Goal: Transaction & Acquisition: Purchase product/service

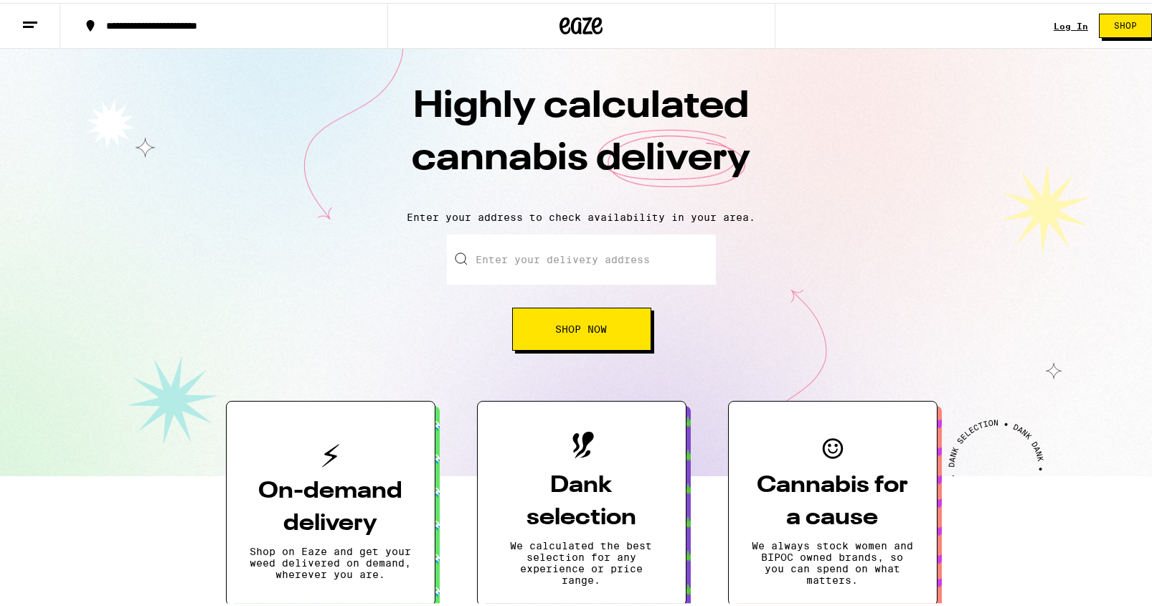
scroll to position [29, 0]
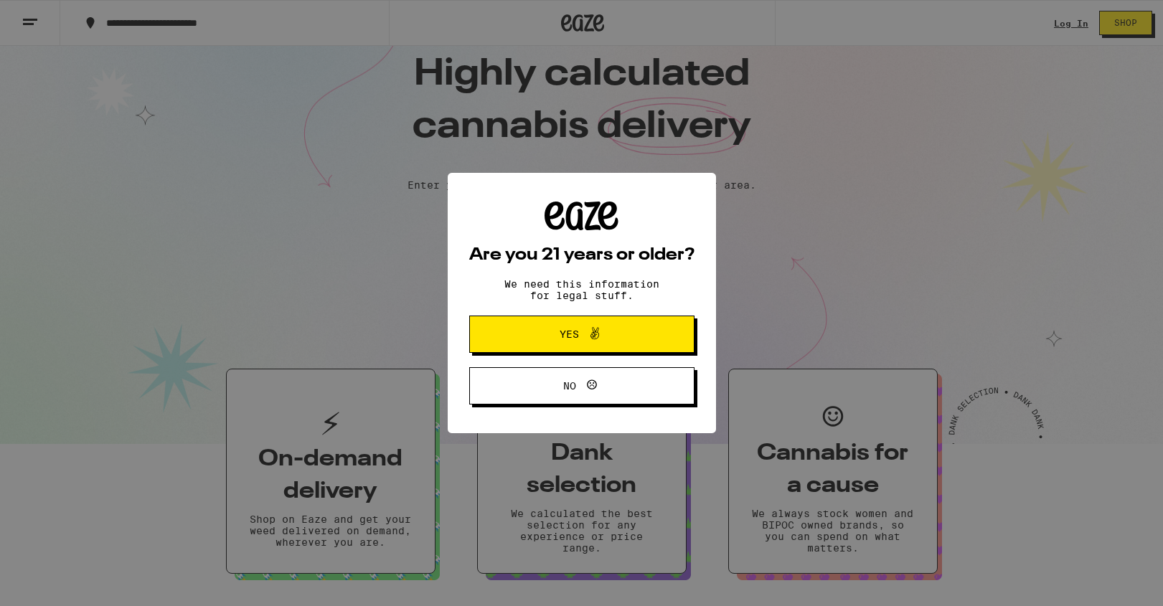
drag, startPoint x: 1154, startPoint y: 106, endPoint x: 1157, endPoint y: 183, distance: 76.8
click at [559, 325] on button "Yes" at bounding box center [581, 334] width 225 height 37
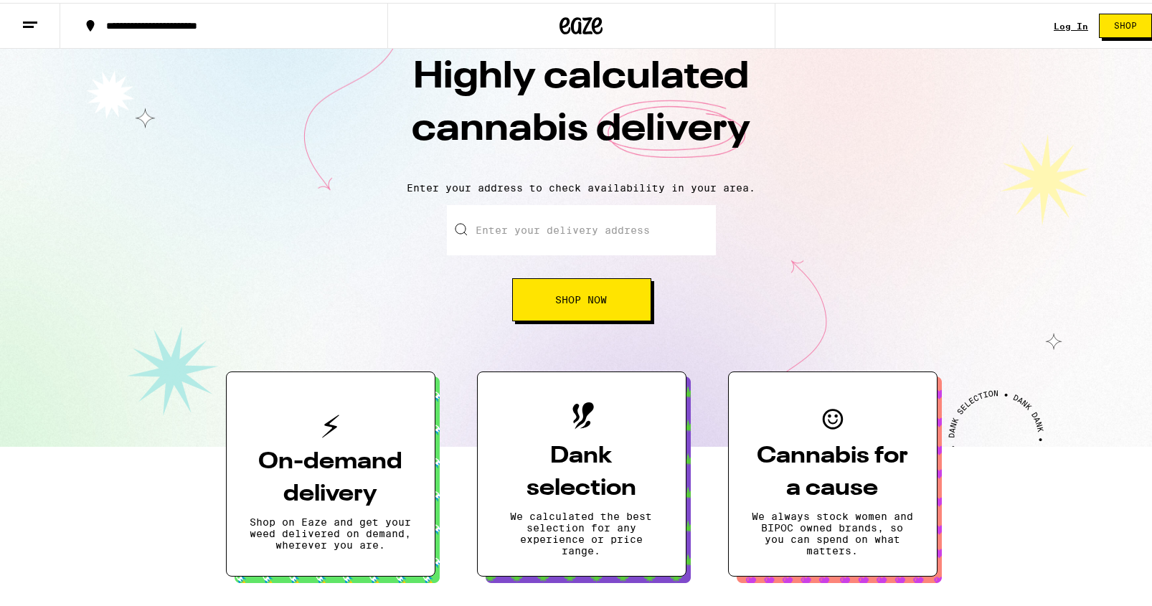
scroll to position [0, 0]
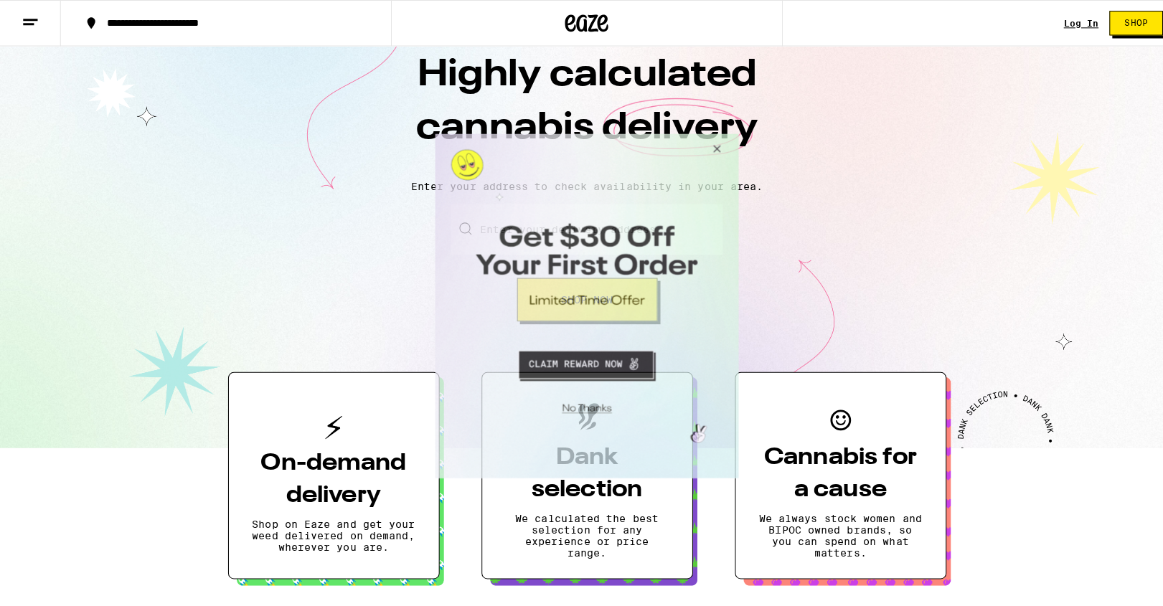
click at [715, 149] on button "Close Modal" at bounding box center [711, 150] width 39 height 34
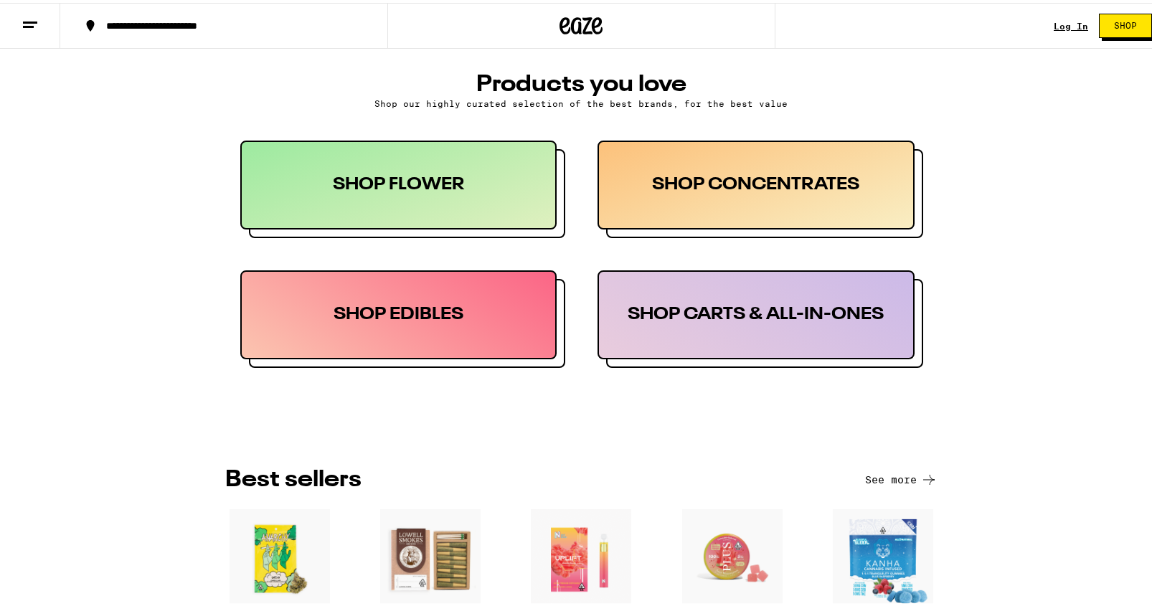
scroll to position [669, 0]
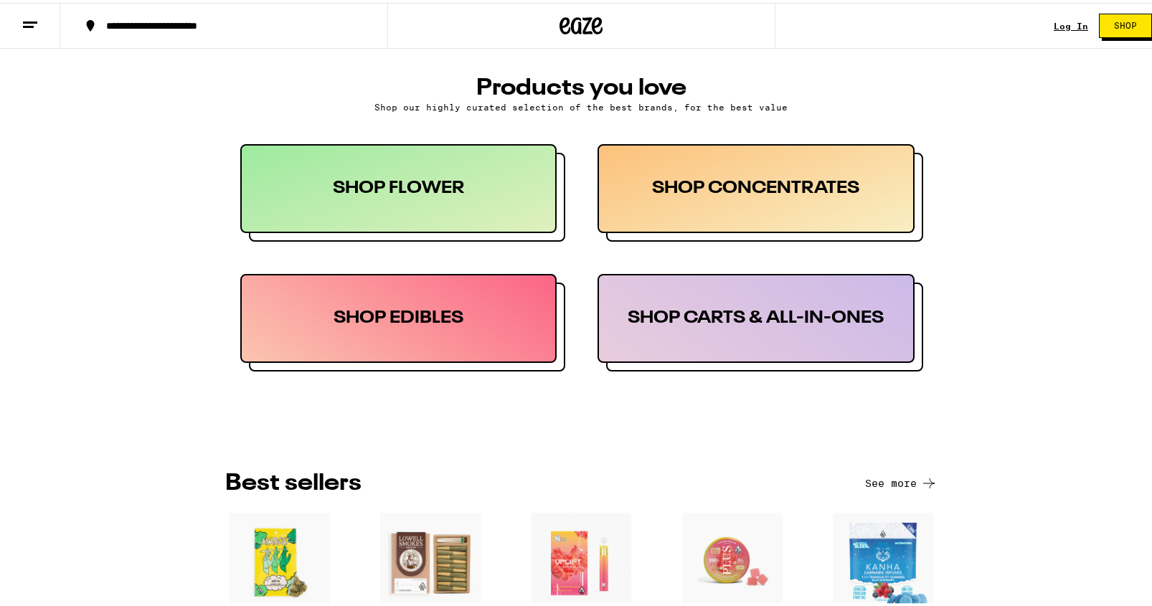
click at [835, 182] on div "SHOP CONCENTRATES" at bounding box center [756, 185] width 317 height 89
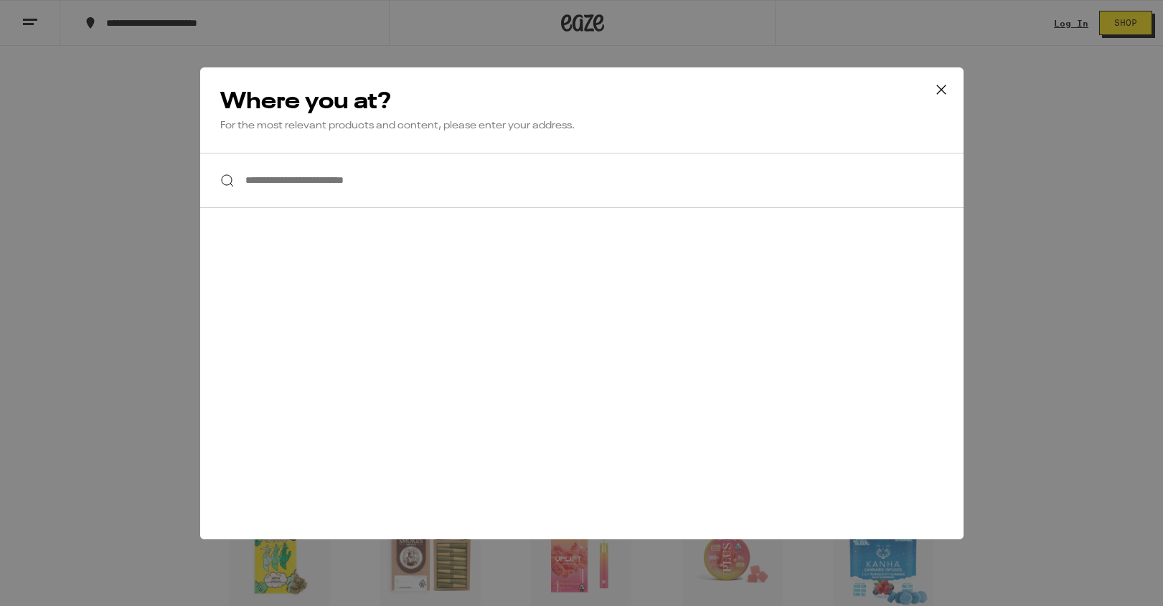
click at [936, 94] on icon at bounding box center [941, 90] width 22 height 22
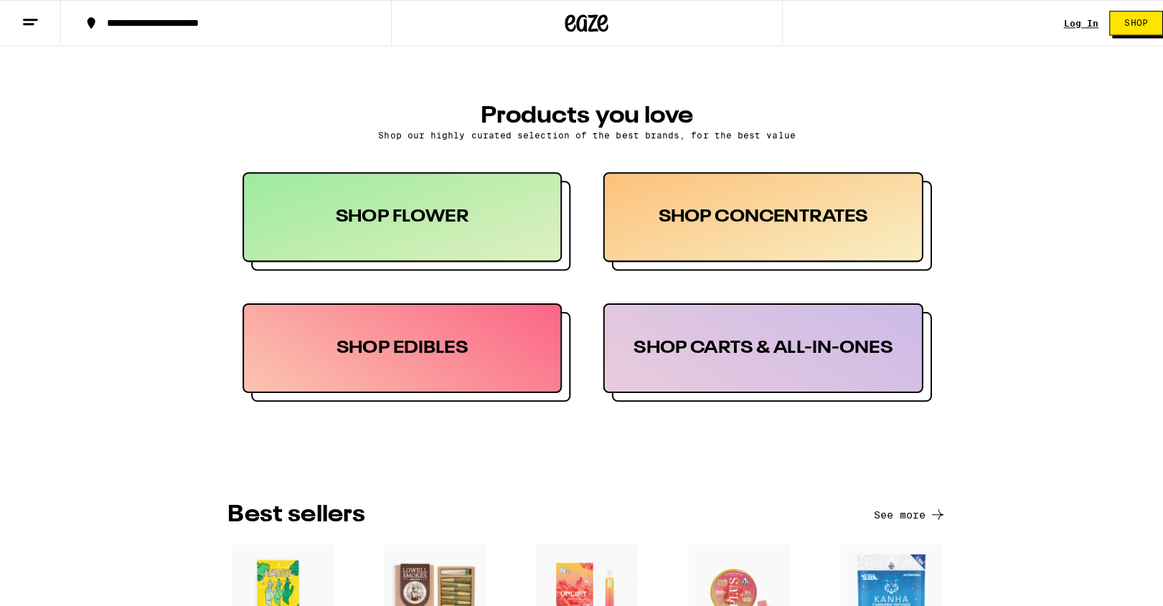
scroll to position [657, 0]
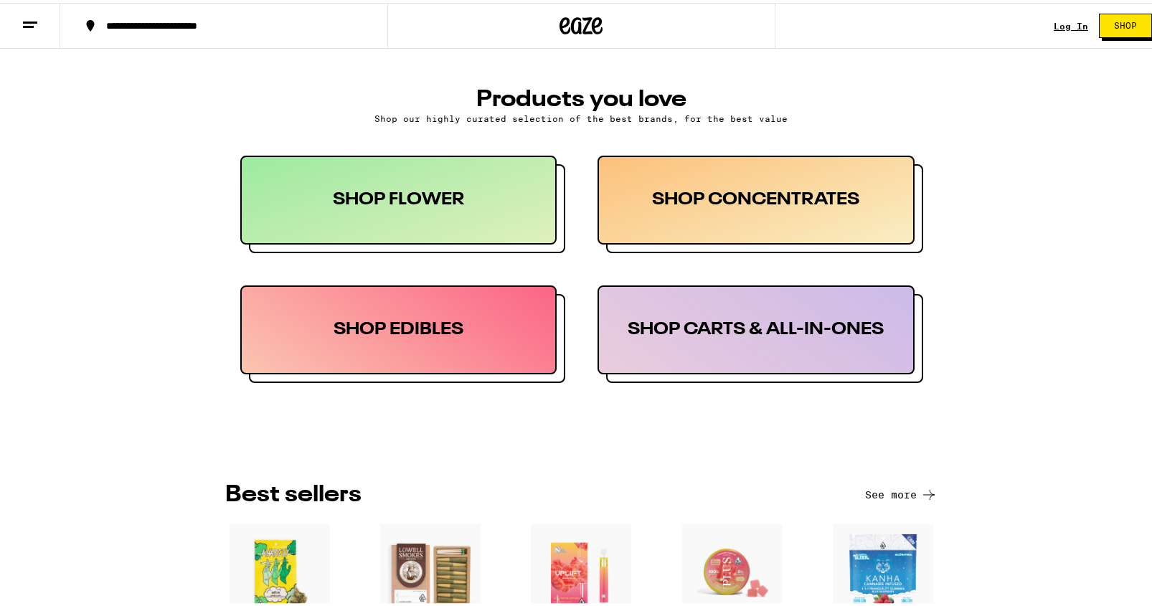
click at [766, 218] on div "SHOP CONCENTRATES" at bounding box center [756, 197] width 317 height 89
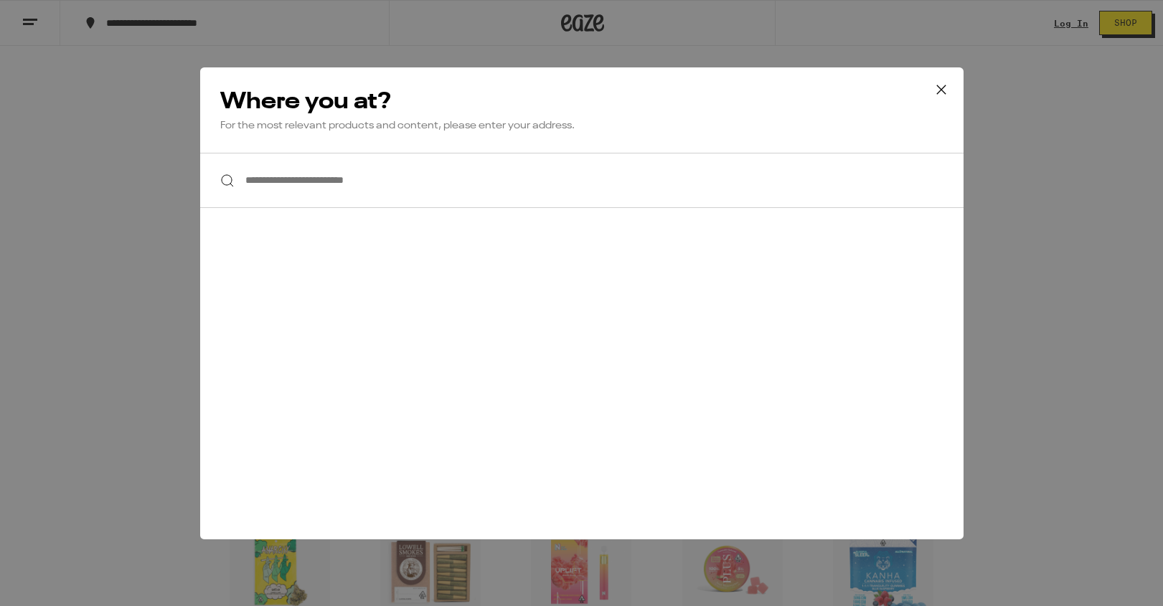
click at [766, 218] on div "**********" at bounding box center [581, 303] width 763 height 472
click at [484, 182] on input "**********" at bounding box center [581, 180] width 763 height 55
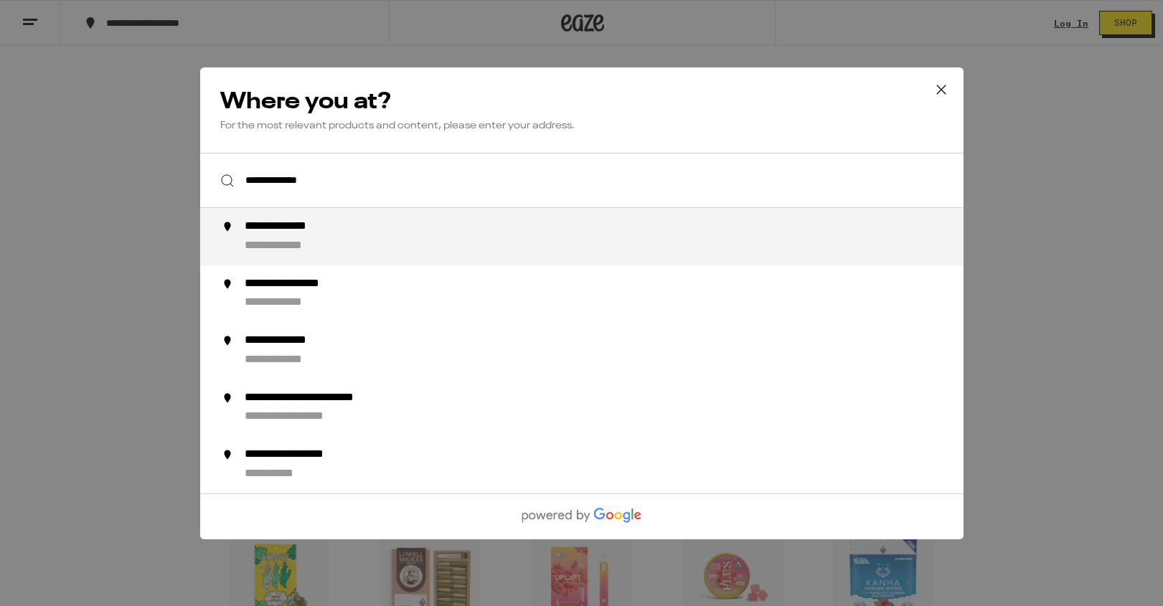
type input "**********"
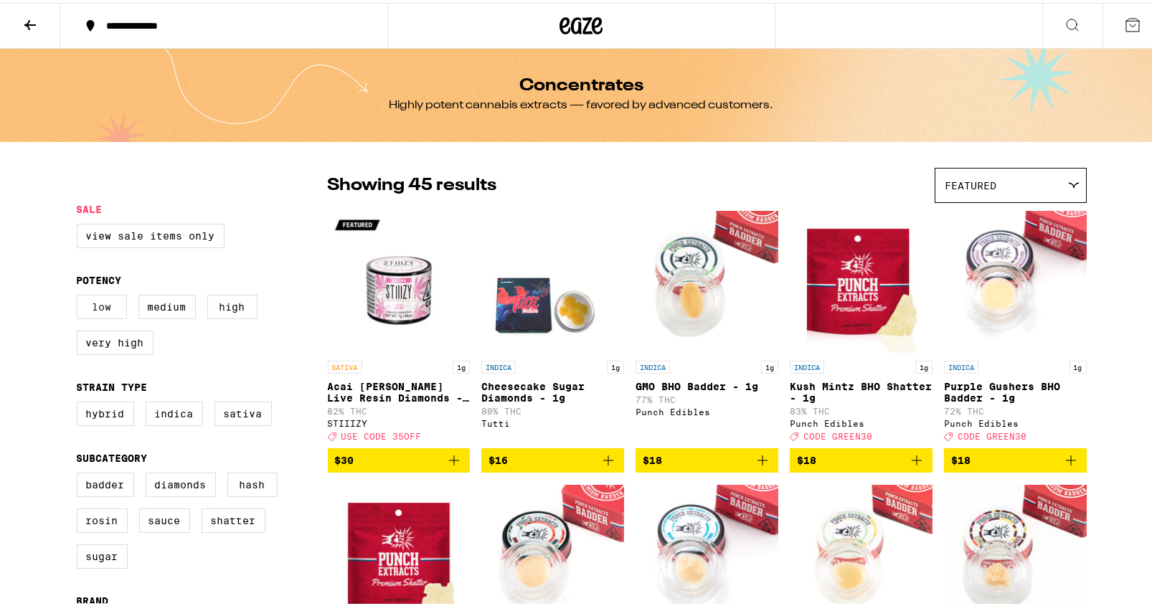
click at [113, 308] on label "Low" at bounding box center [102, 304] width 50 height 24
click at [80, 295] on input "Low" at bounding box center [80, 294] width 1 height 1
checkbox input "true"
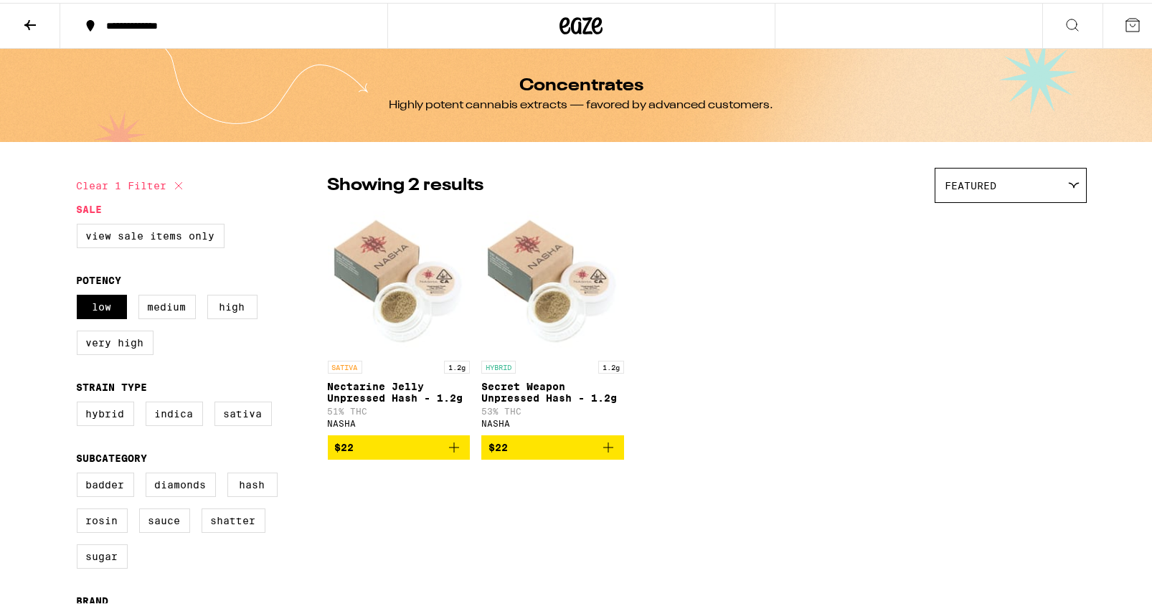
click at [29, 19] on icon at bounding box center [29, 22] width 11 height 10
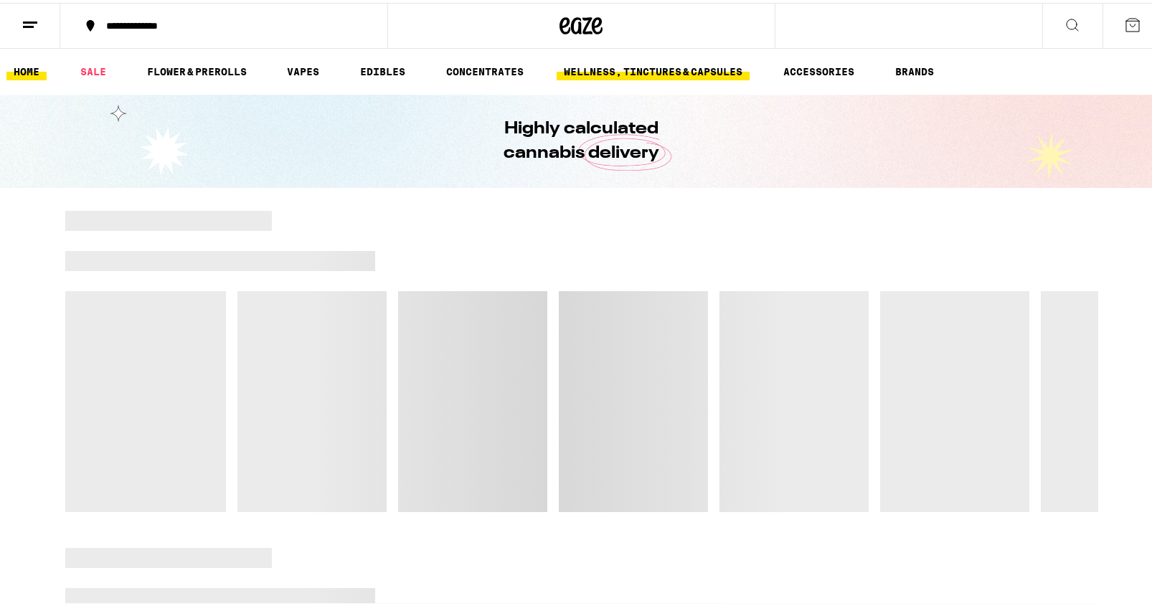
click at [646, 70] on link "WELLNESS, TINCTURES & CAPSULES" at bounding box center [653, 68] width 193 height 17
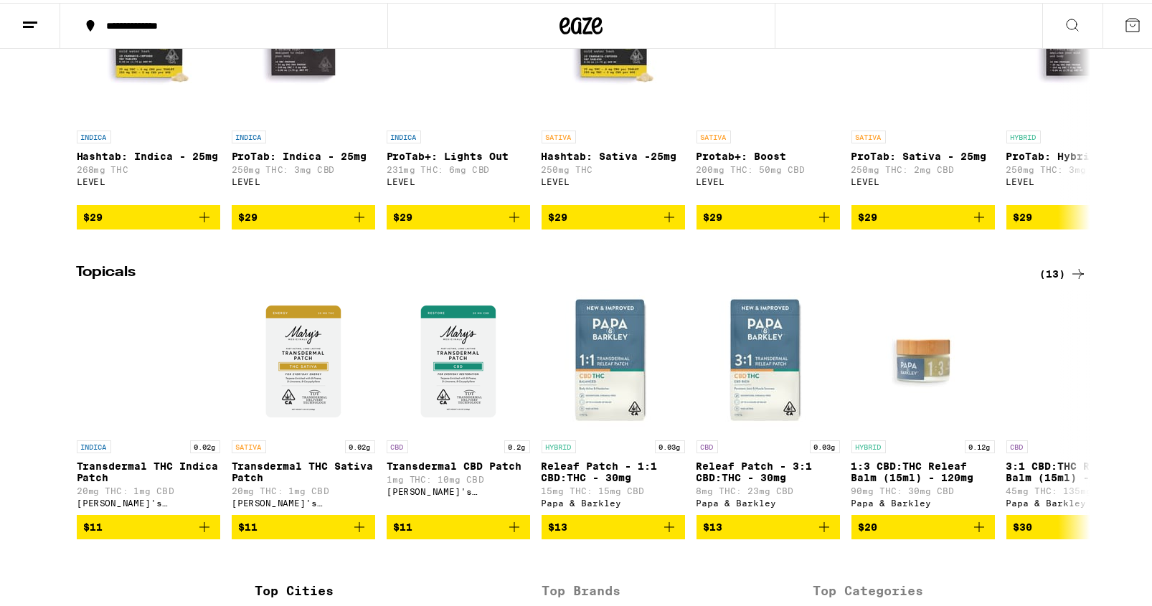
scroll to position [894, 0]
